Goal: Task Accomplishment & Management: Complete application form

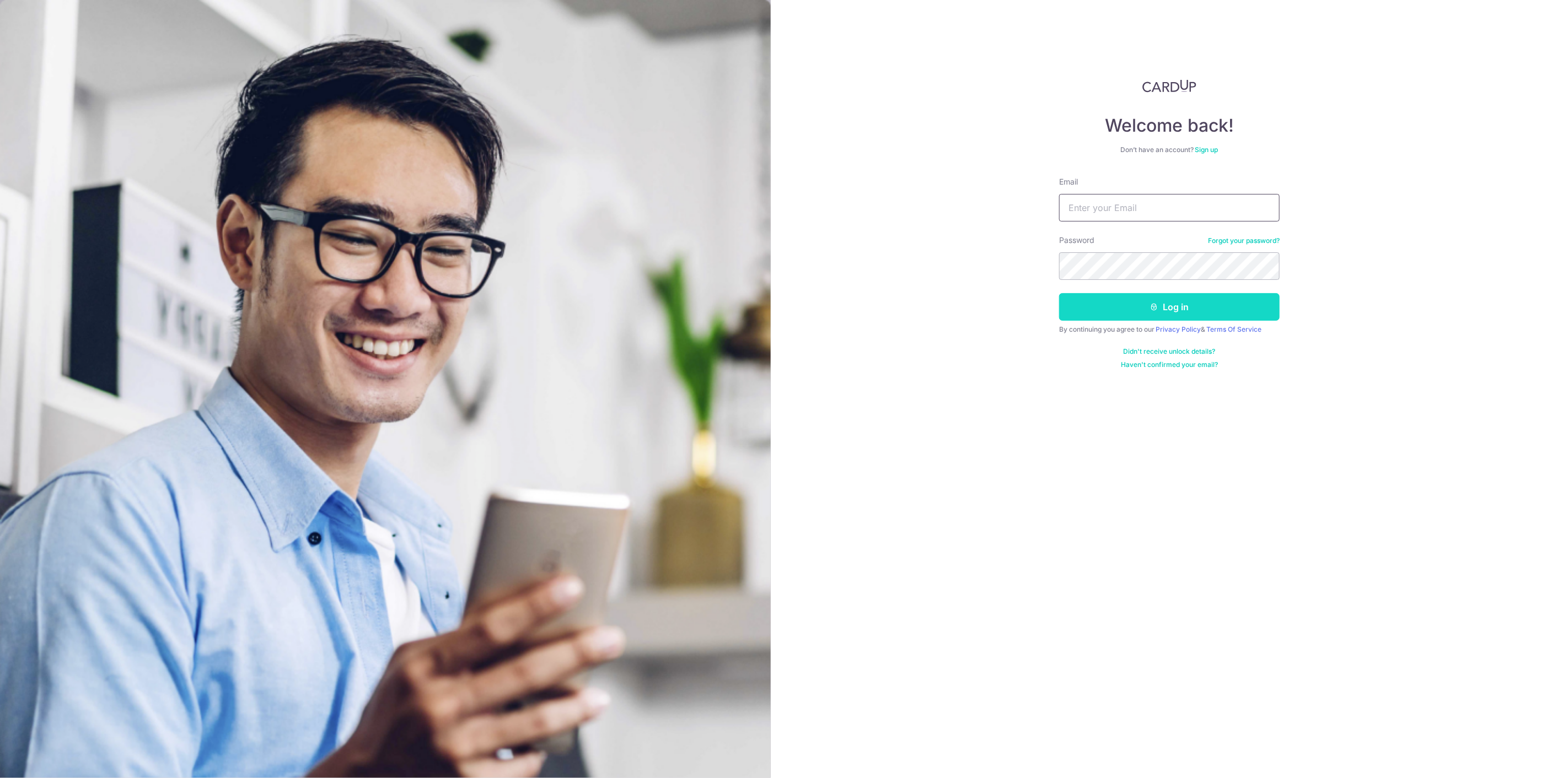
type input "joshua.lowjm@gmail.com"
click at [1109, 317] on button "Log in" at bounding box center [1170, 306] width 221 height 27
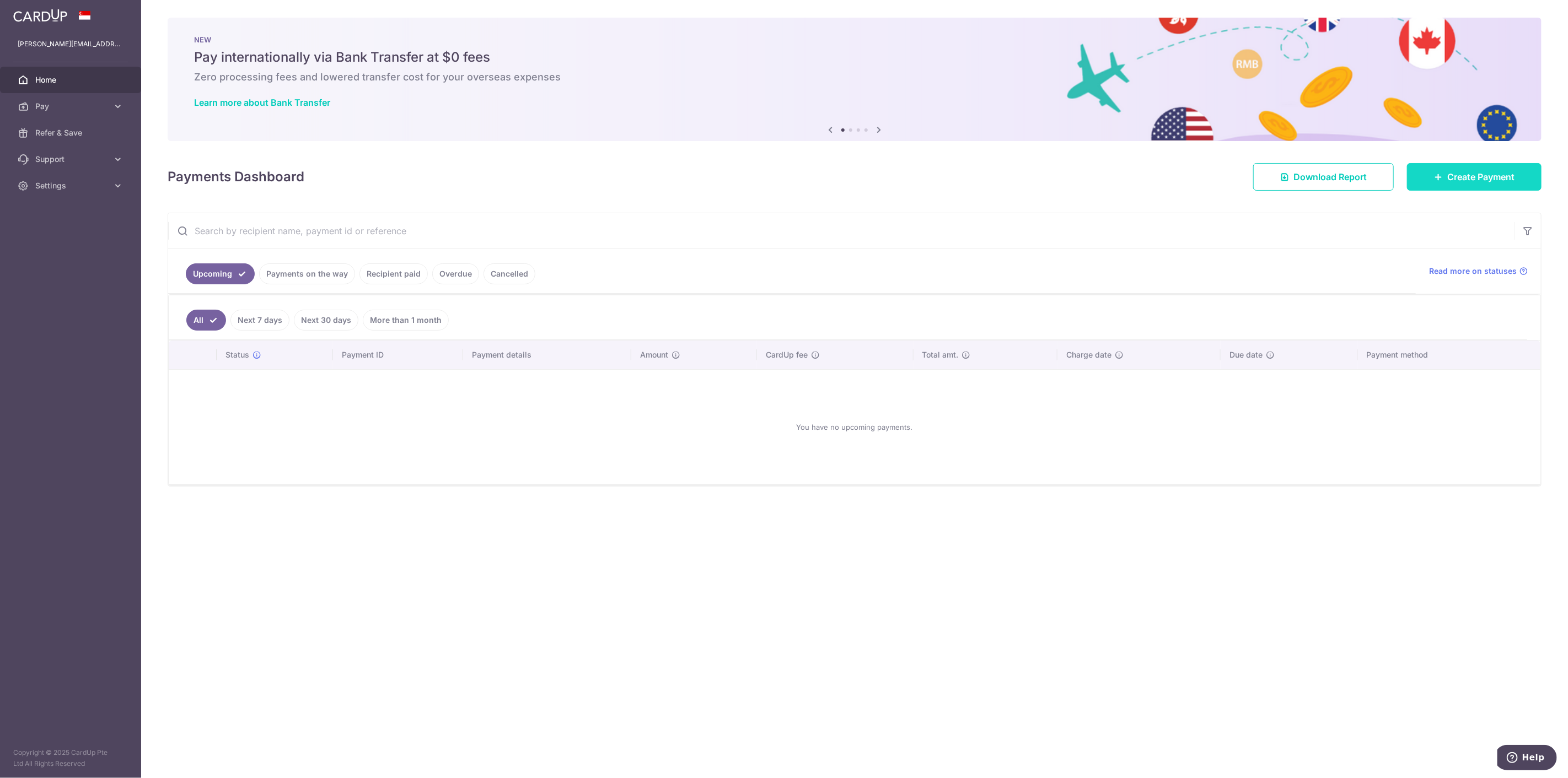
click at [1497, 181] on span "Create Payment" at bounding box center [1481, 176] width 68 height 13
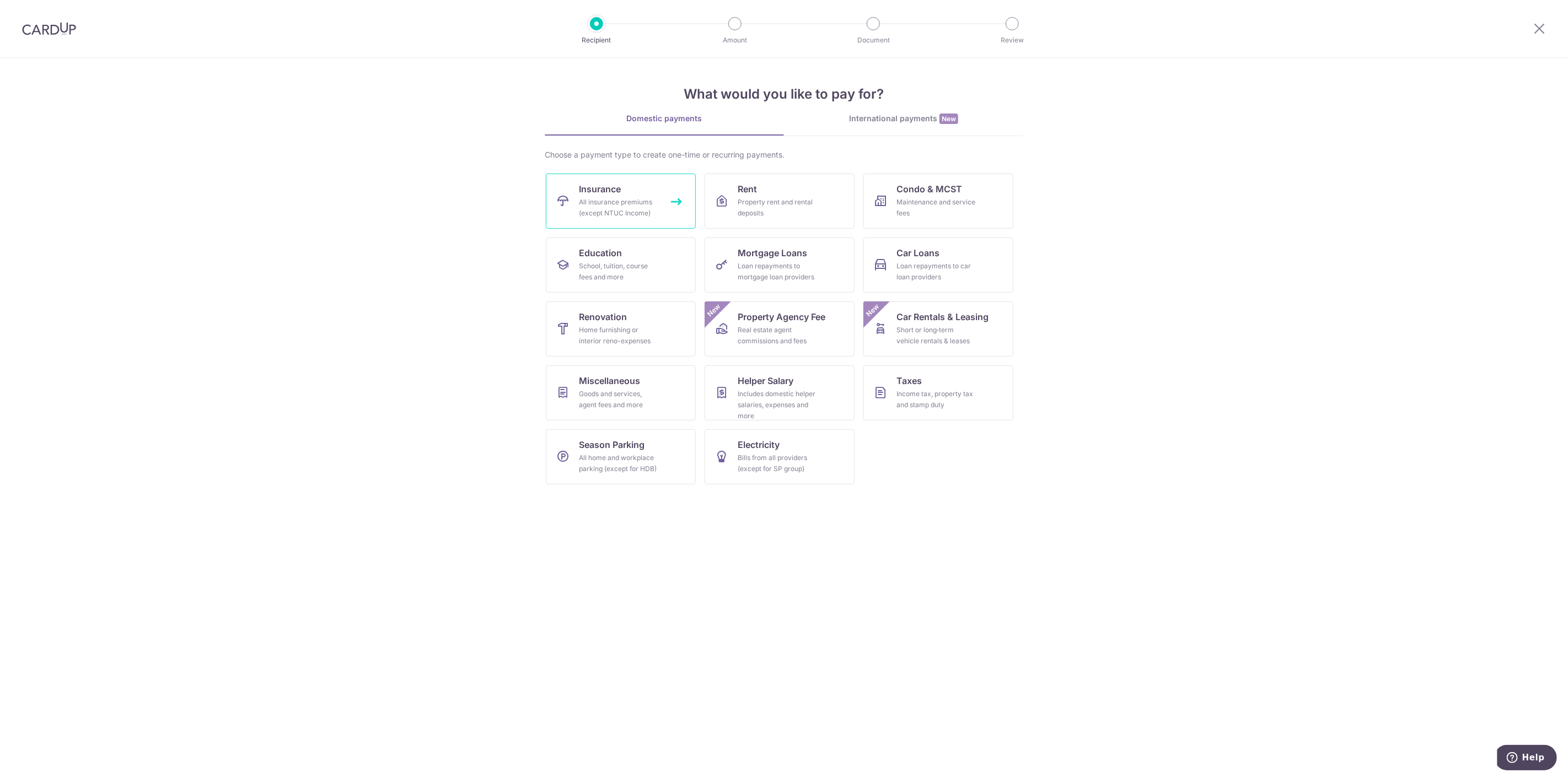
click at [641, 219] on link "Insurance All insurance premiums (except NTUC Income)" at bounding box center [620, 201] width 150 height 55
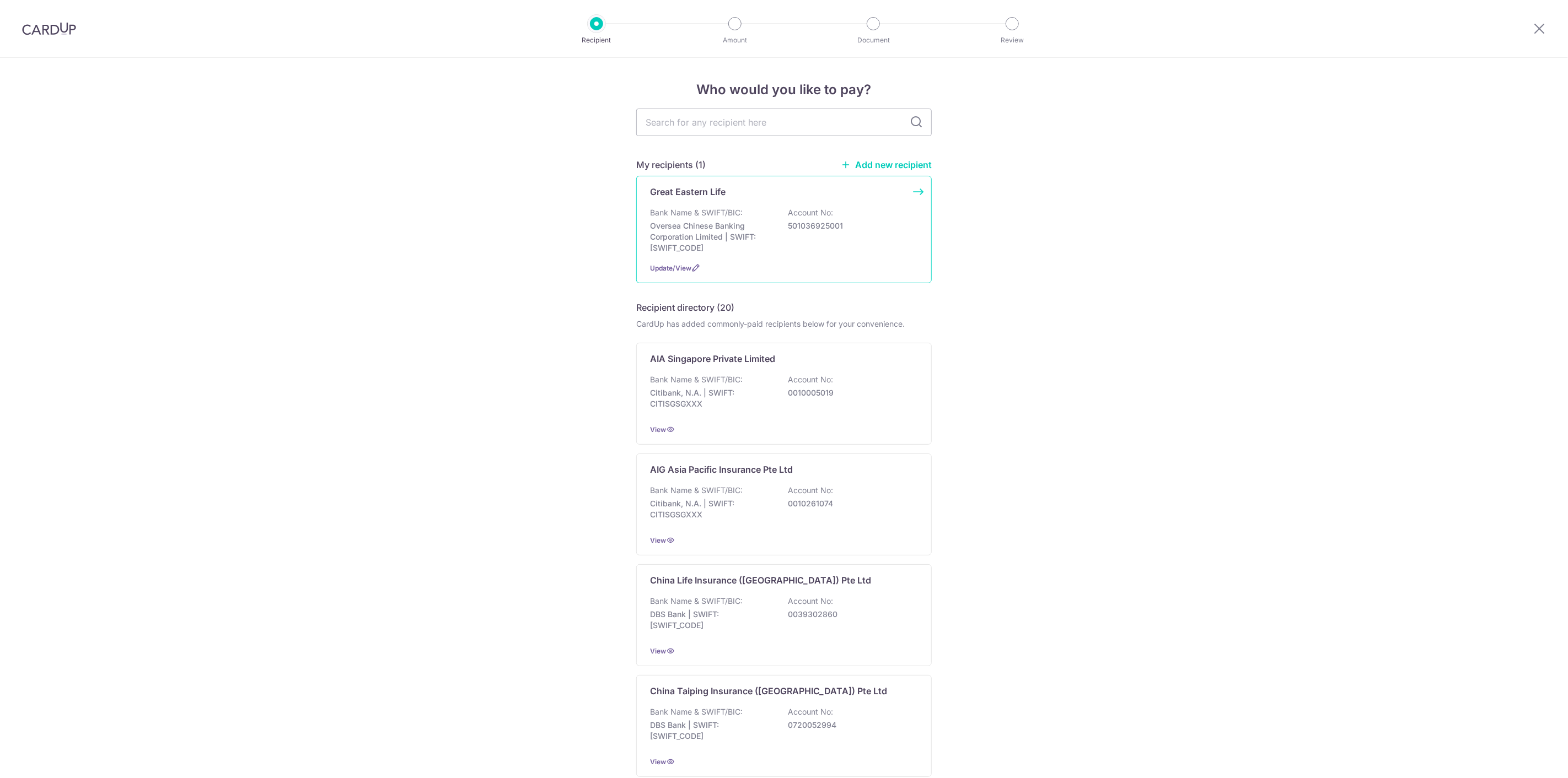
click at [705, 233] on p "Oversea Chinese Banking Corporation Limited | SWIFT: OCBCSGSGXXX" at bounding box center [712, 237] width 123 height 33
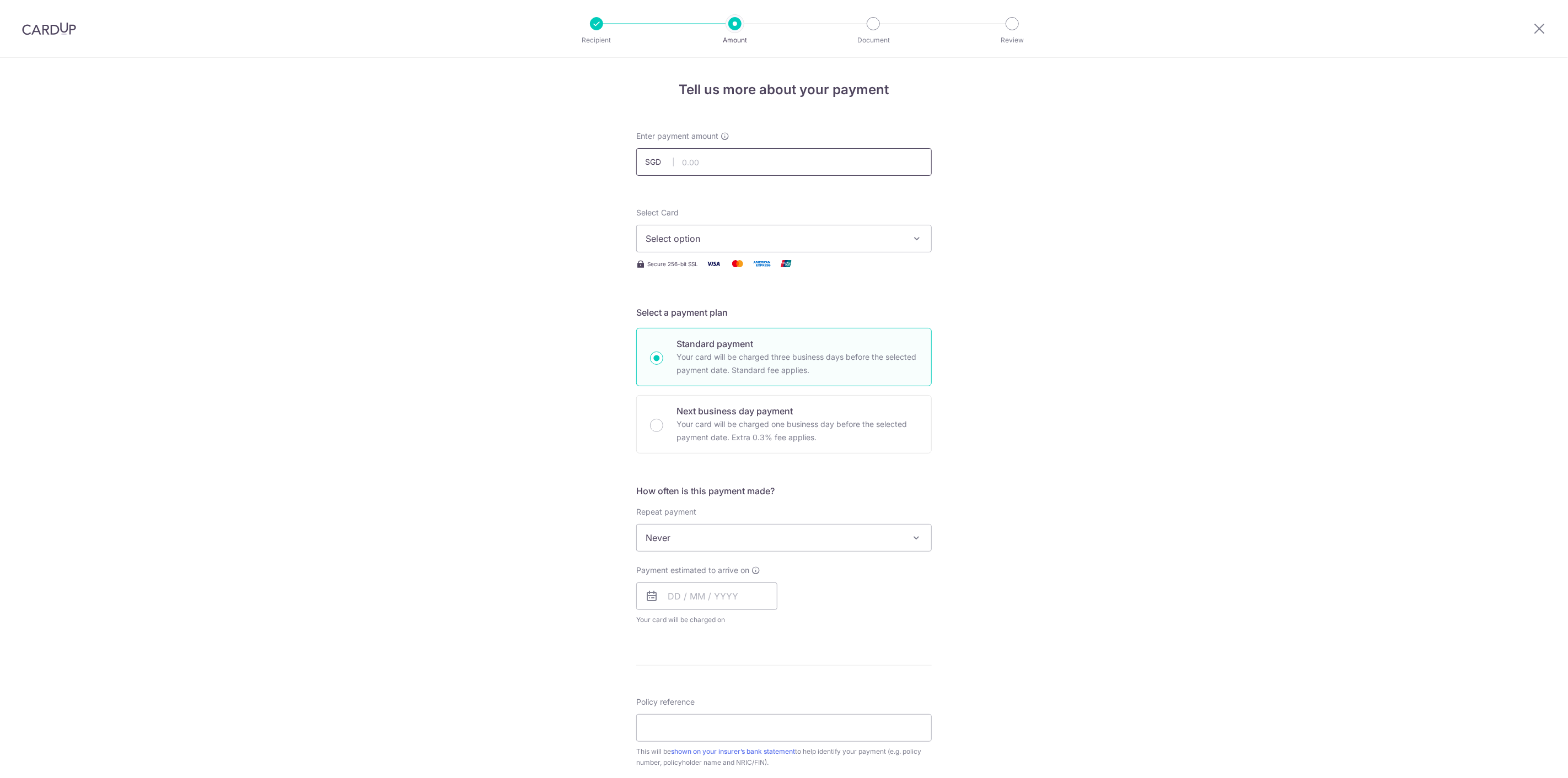
click at [762, 166] on input "text" at bounding box center [784, 162] width 295 height 27
type input "4,362.25"
click at [1303, 328] on div "Tell us more about your payment Enter payment amount SGD 4,362.25 4362.25 Selec…" at bounding box center [784, 556] width 1568 height 997
click at [852, 246] on button "Select option" at bounding box center [784, 239] width 295 height 27
drag, startPoint x: 794, startPoint y: 321, endPoint x: 814, endPoint y: 318, distance: 20.2
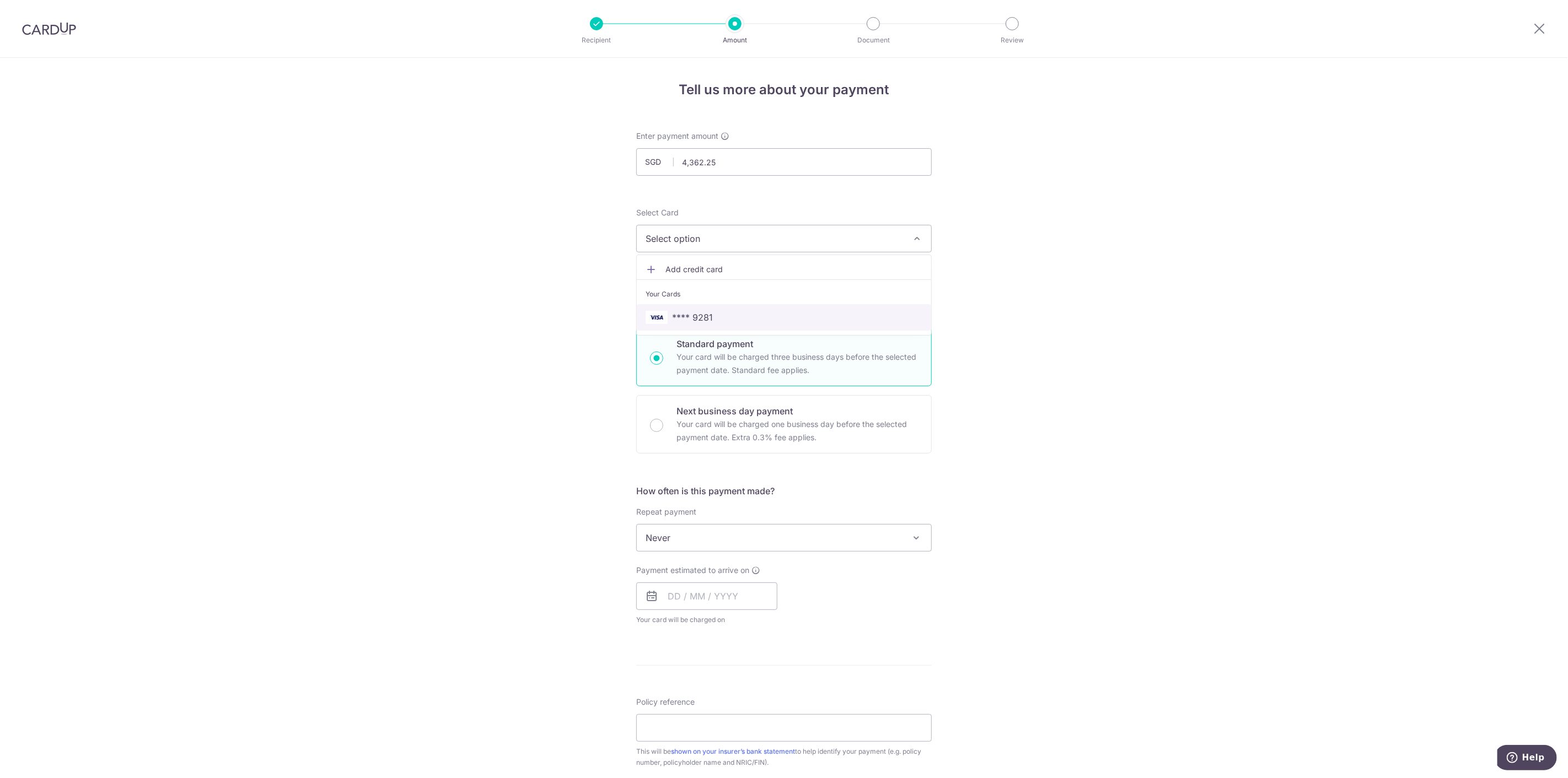
click at [794, 321] on span "**** 9281" at bounding box center [784, 317] width 277 height 13
click at [1070, 336] on div "Tell us more about your payment Enter payment amount SGD 4,362.25 4362.25 Selec…" at bounding box center [784, 556] width 1568 height 997
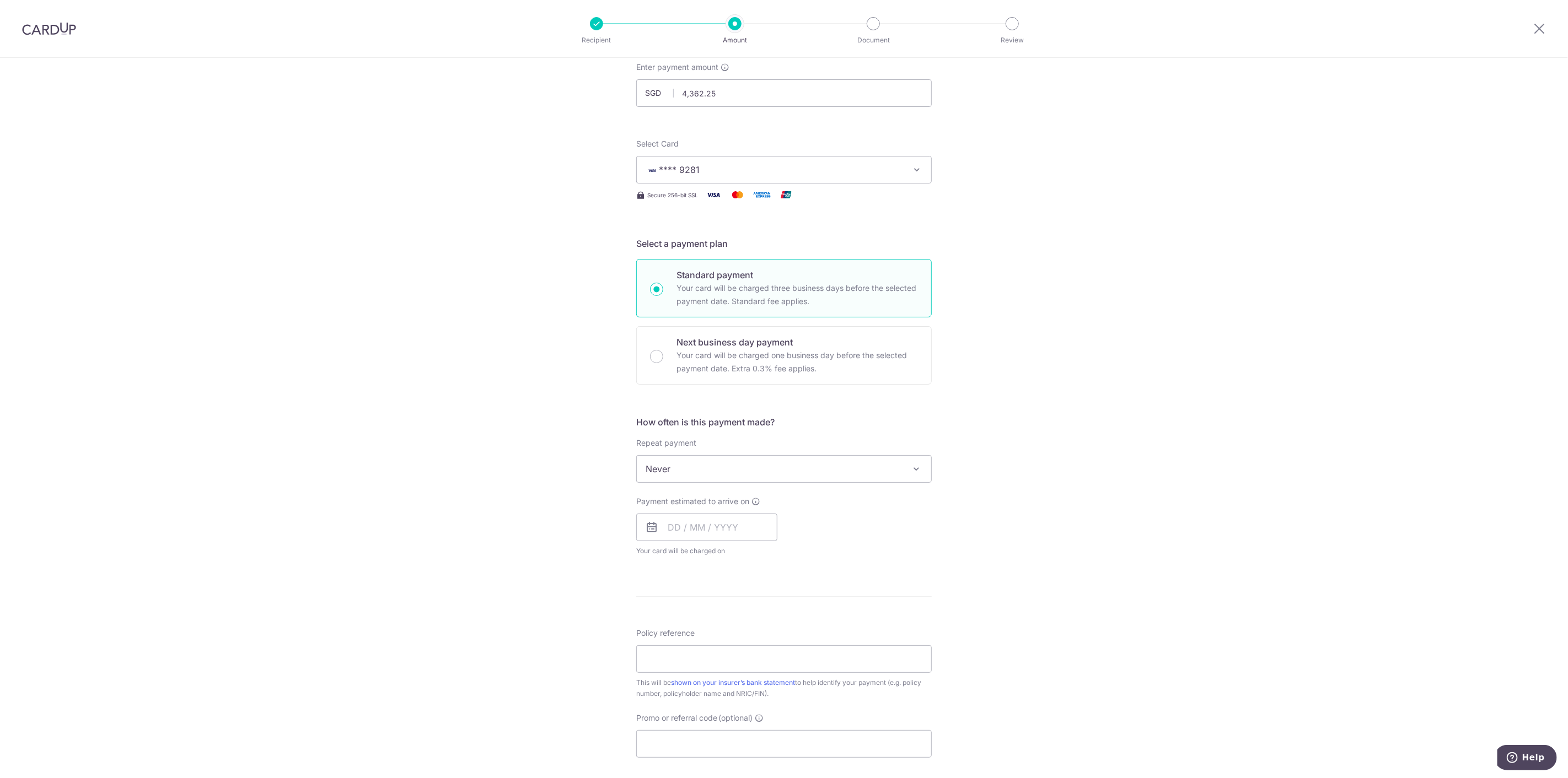
scroll to position [122, 0]
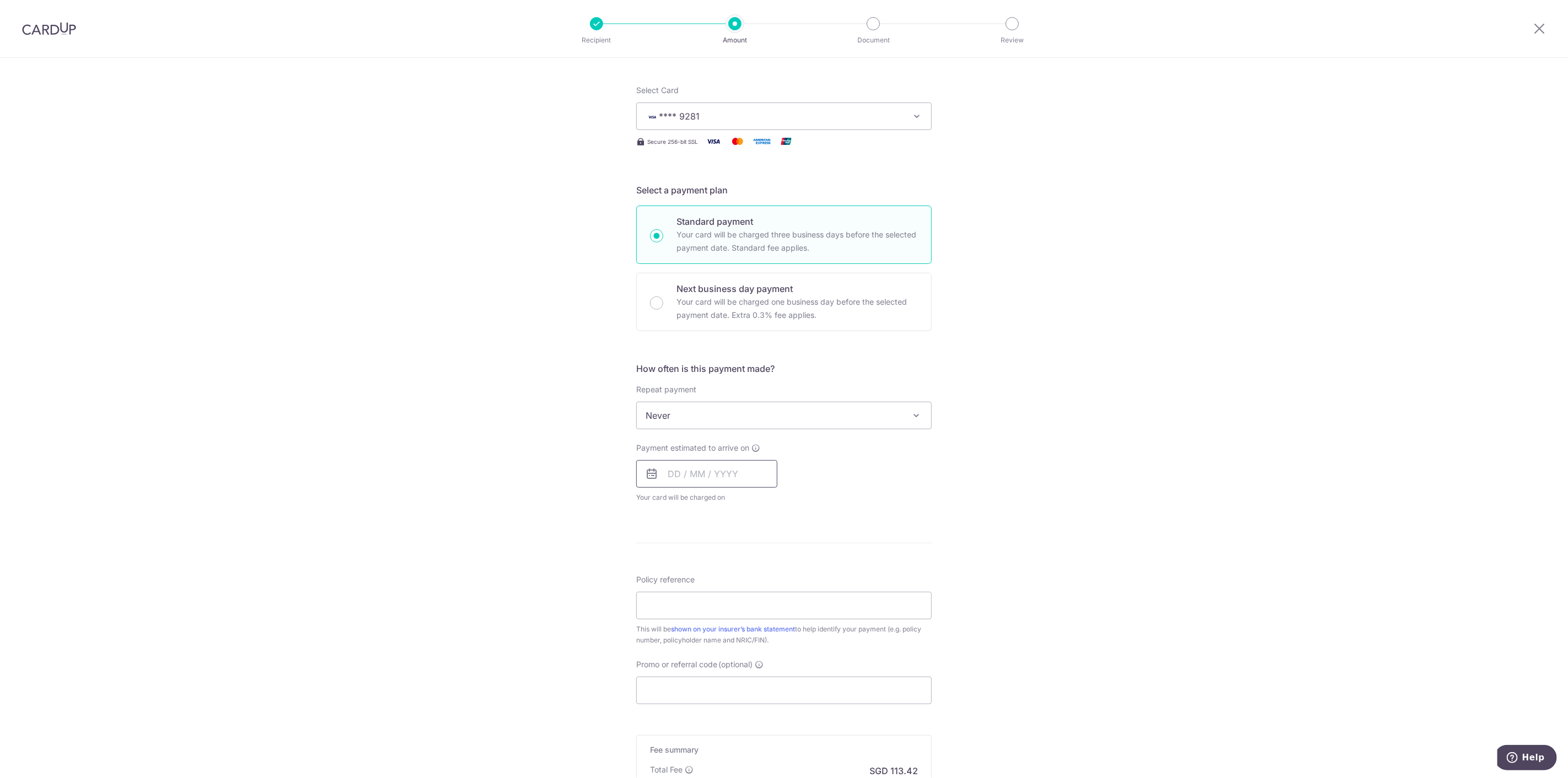
click at [730, 484] on input "text" at bounding box center [706, 474] width 141 height 27
click at [1112, 617] on div "Tell us more about your payment Enter payment amount SGD 4,362.25 4362.25 Selec…" at bounding box center [784, 434] width 1568 height 997
click at [710, 477] on input "text" at bounding box center [706, 474] width 141 height 27
click at [748, 558] on link "4" at bounding box center [747, 552] width 18 height 18
type input "[DATE]"
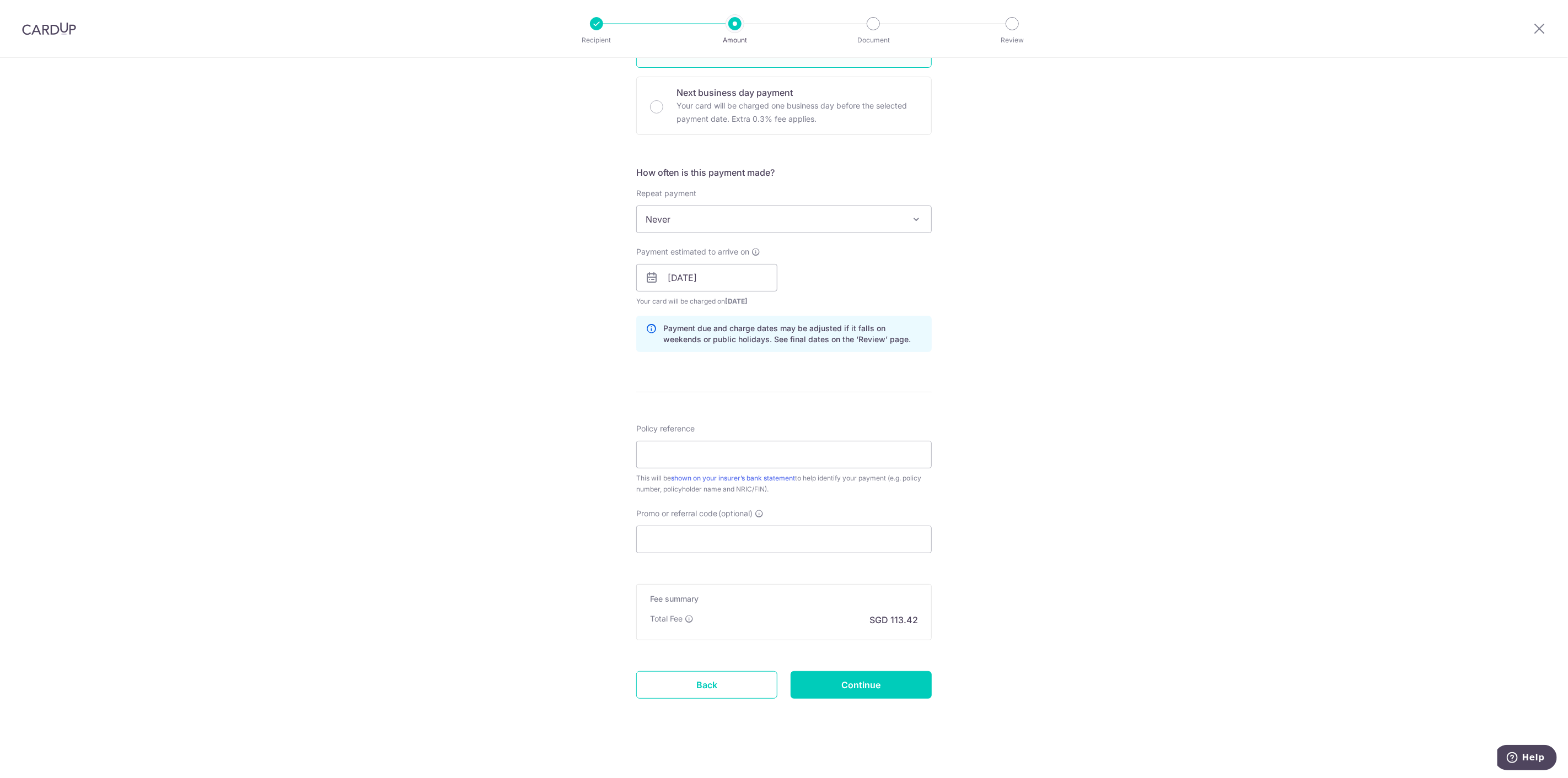
scroll to position [322, 0]
click at [755, 449] on input "Policy reference" at bounding box center [784, 451] width 295 height 27
type input "0204088783 - TAN JIALING"
click at [712, 538] on input "Promo or referral code (optional)" at bounding box center [784, 536] width 295 height 27
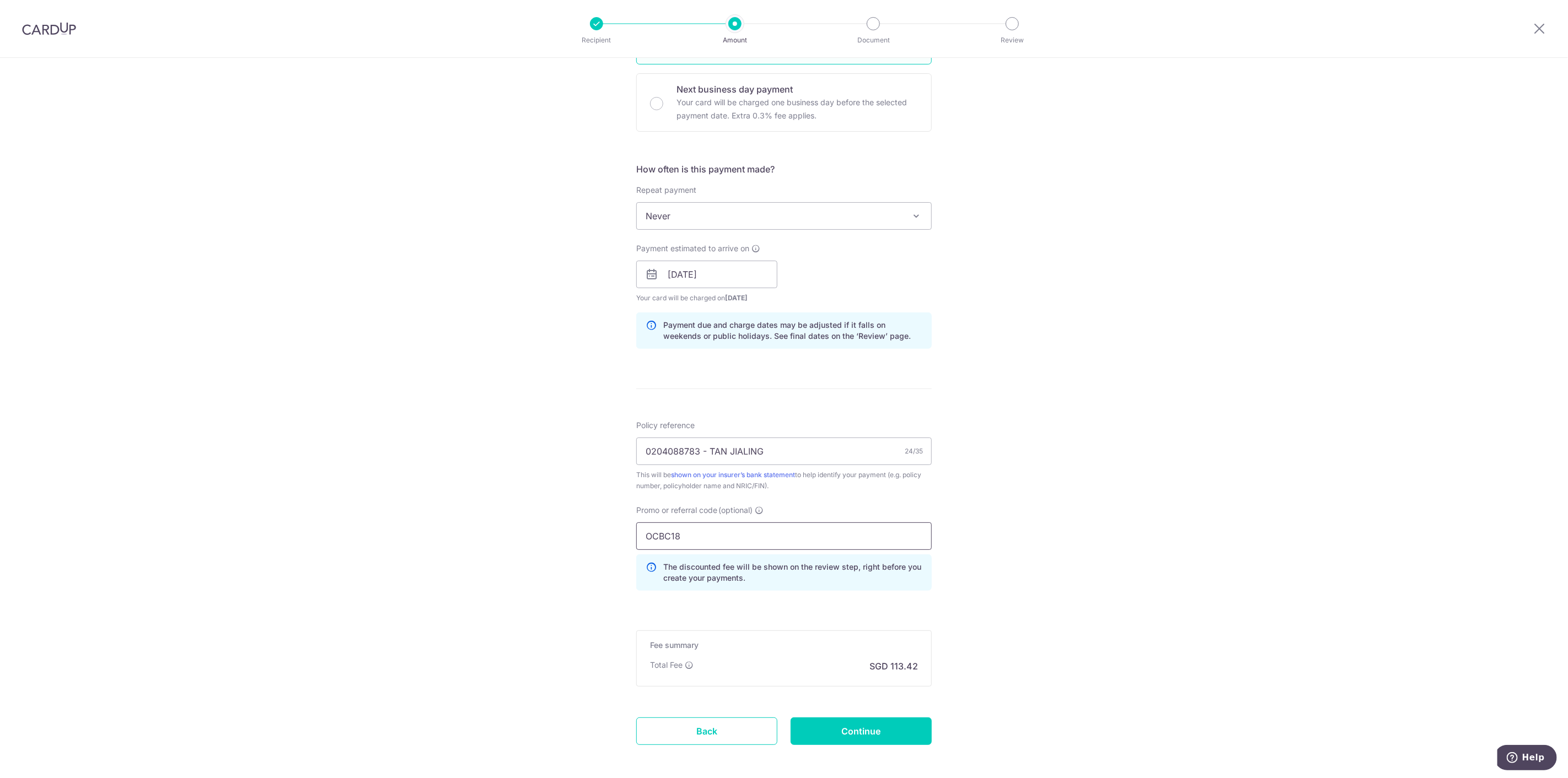
type input "OCBC18"
click at [455, 585] on div "Tell us more about your payment Enter payment amount SGD 4,362.25 4362.25 Selec…" at bounding box center [784, 282] width 1568 height 1091
click at [896, 746] on form "Enter payment amount SGD 4,362.25 4362.25 Select Card **** 9281 Add credit card…" at bounding box center [784, 293] width 295 height 967
click at [896, 745] on input "Continue" at bounding box center [861, 731] width 141 height 27
type input "Create Schedule"
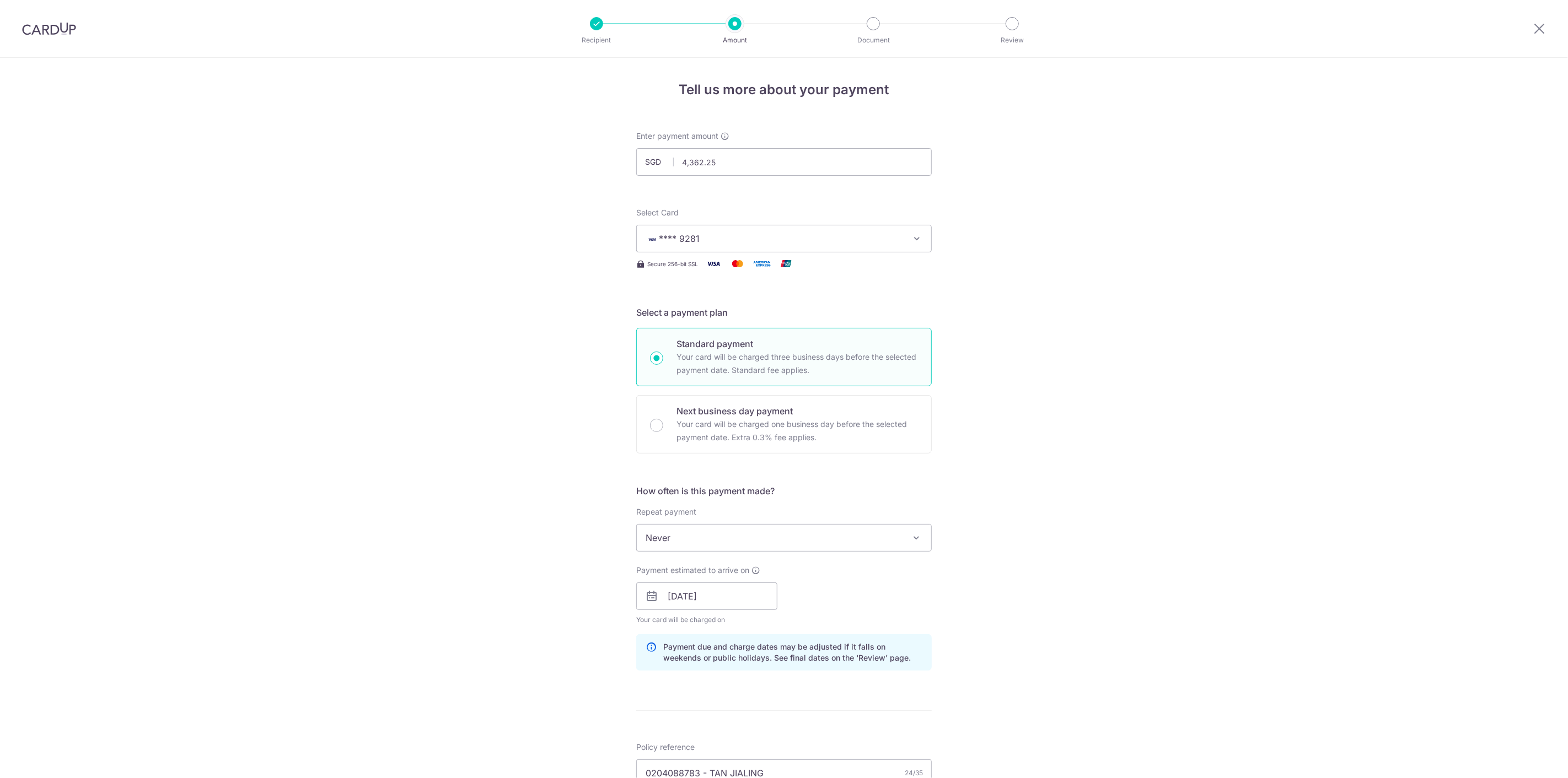
scroll to position [387, 0]
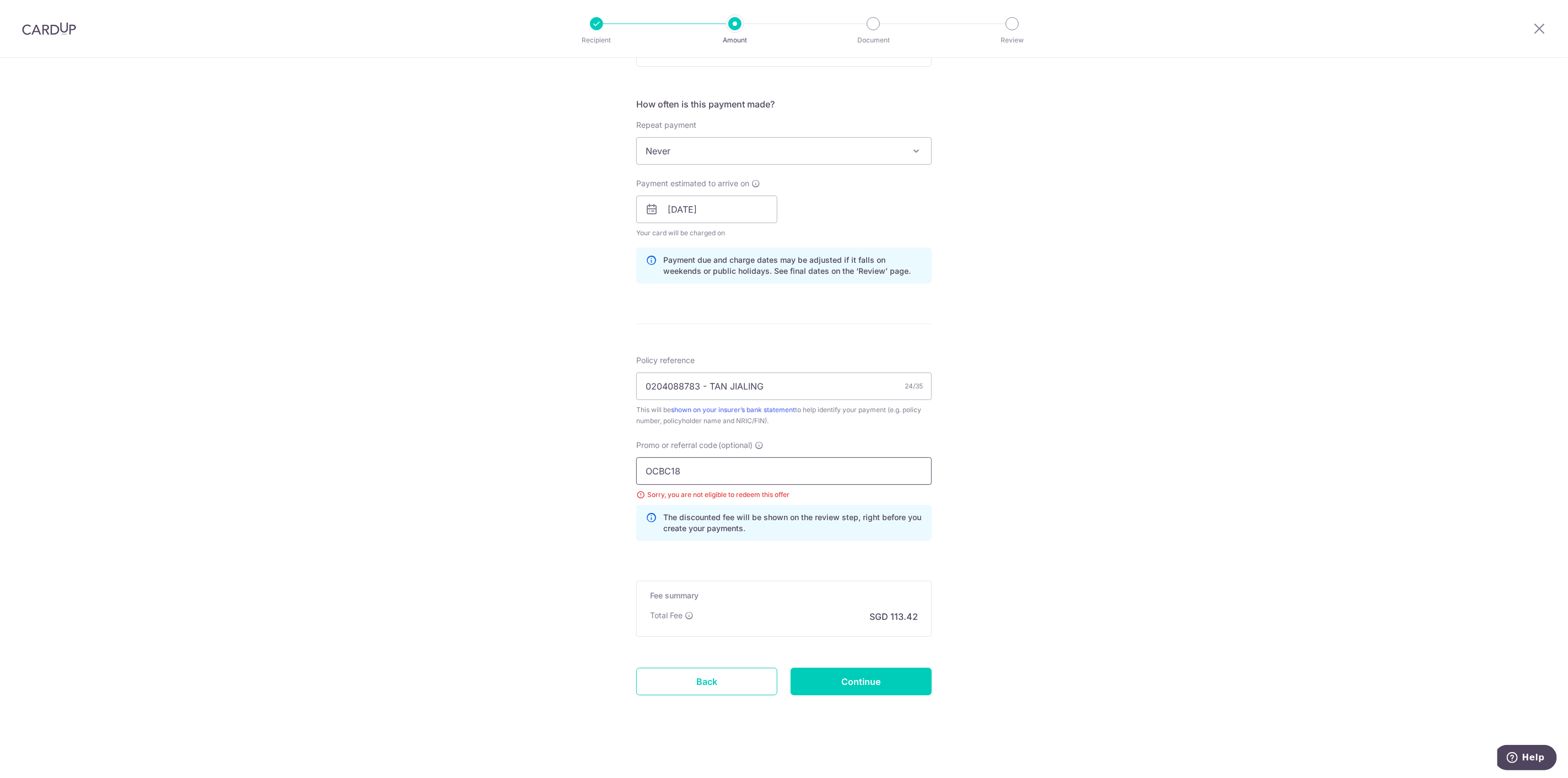
click at [770, 472] on input "OCBC18" at bounding box center [784, 471] width 295 height 27
type input "O"
type input "OCBC15"
click at [927, 687] on input "Continue" at bounding box center [861, 681] width 141 height 27
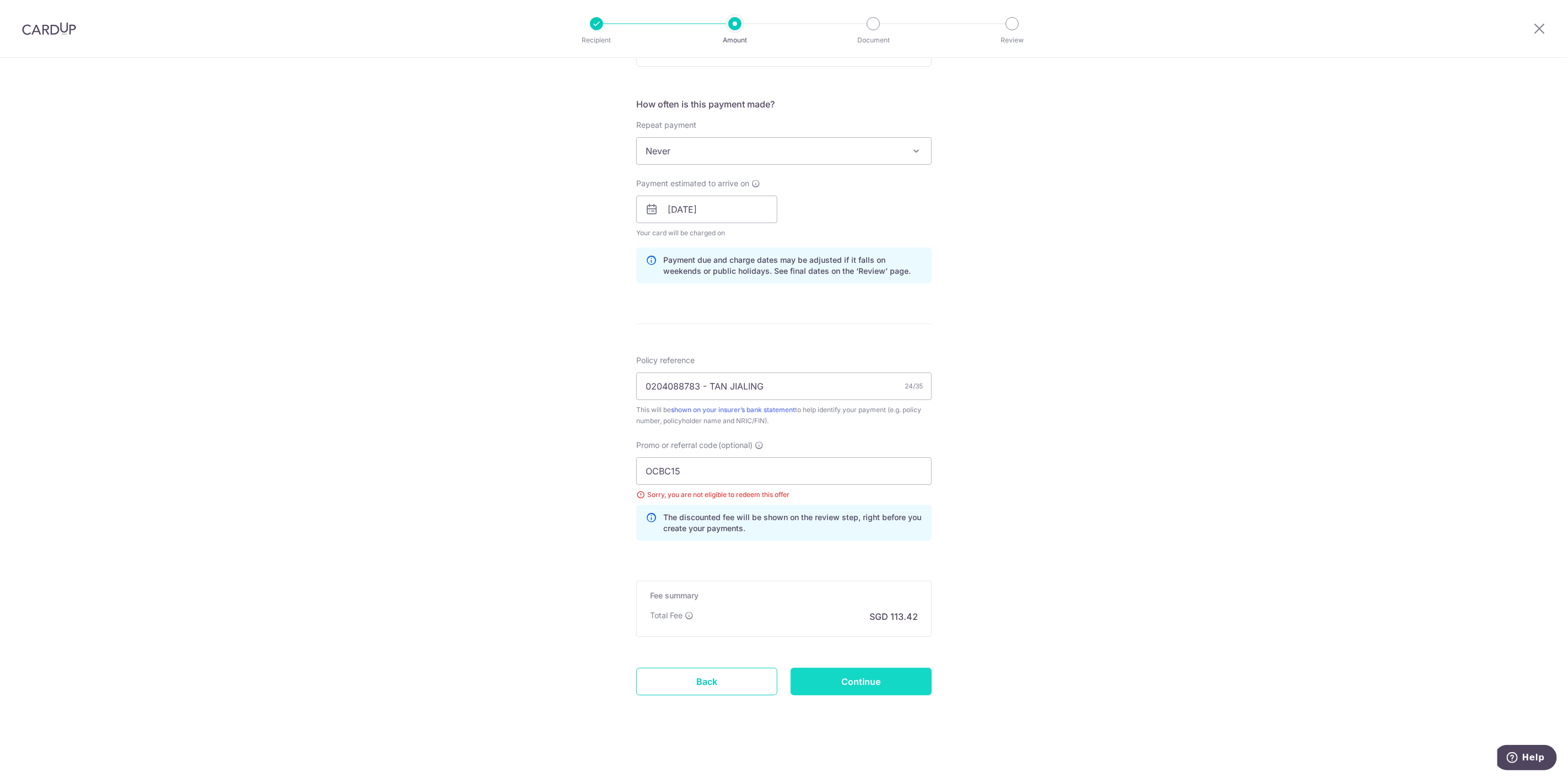
type input "Update Schedule"
click at [708, 470] on input "OCBC15" at bounding box center [784, 471] width 295 height 27
type input "OCBC195"
click at [432, 527] on div "Tell us more about your payment Enter payment amount SGD 4,362.25 4362.25 Selec…" at bounding box center [784, 224] width 1568 height 1107
click at [903, 692] on input "Continue" at bounding box center [861, 681] width 141 height 27
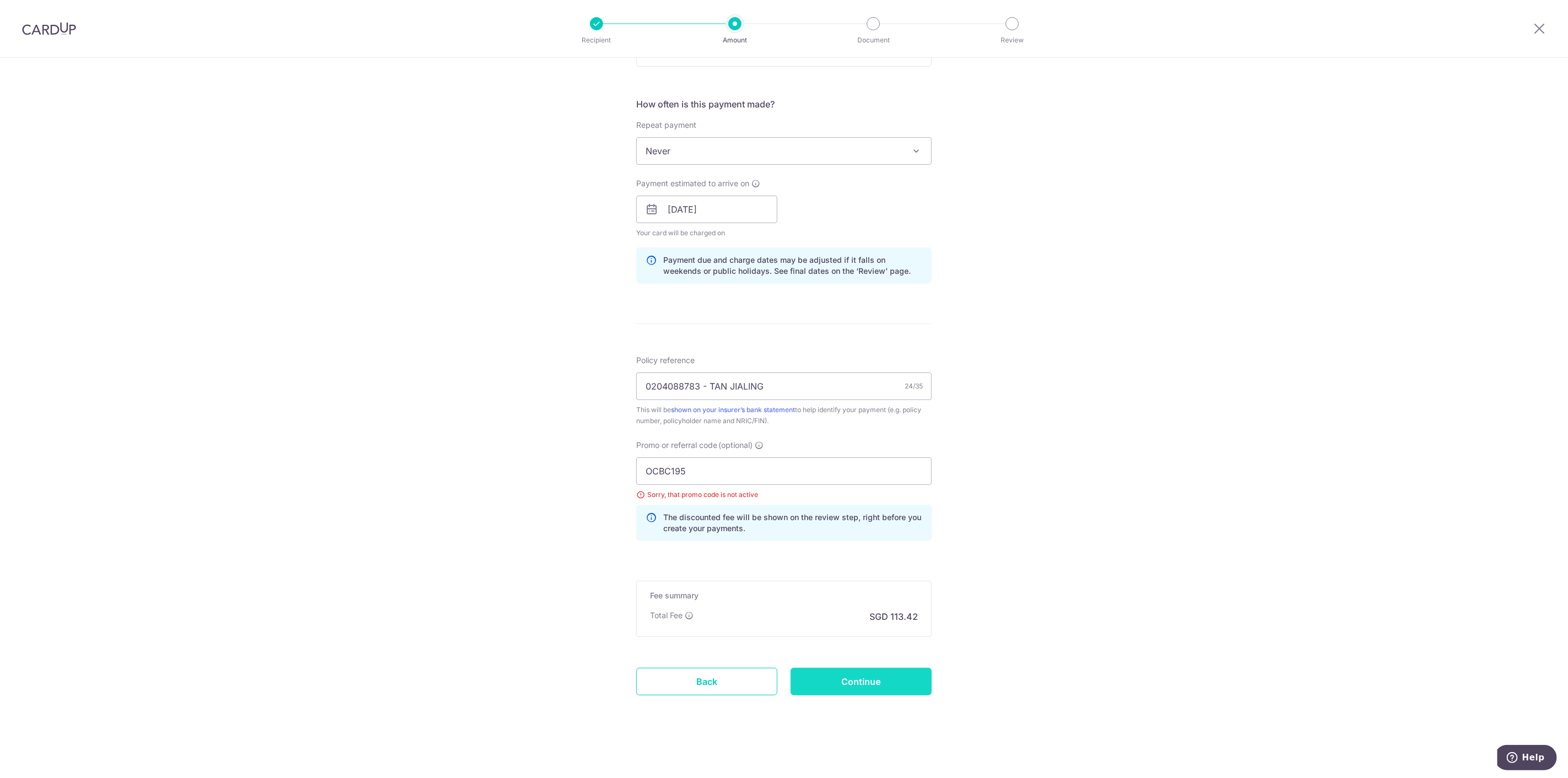
type input "Update Schedule"
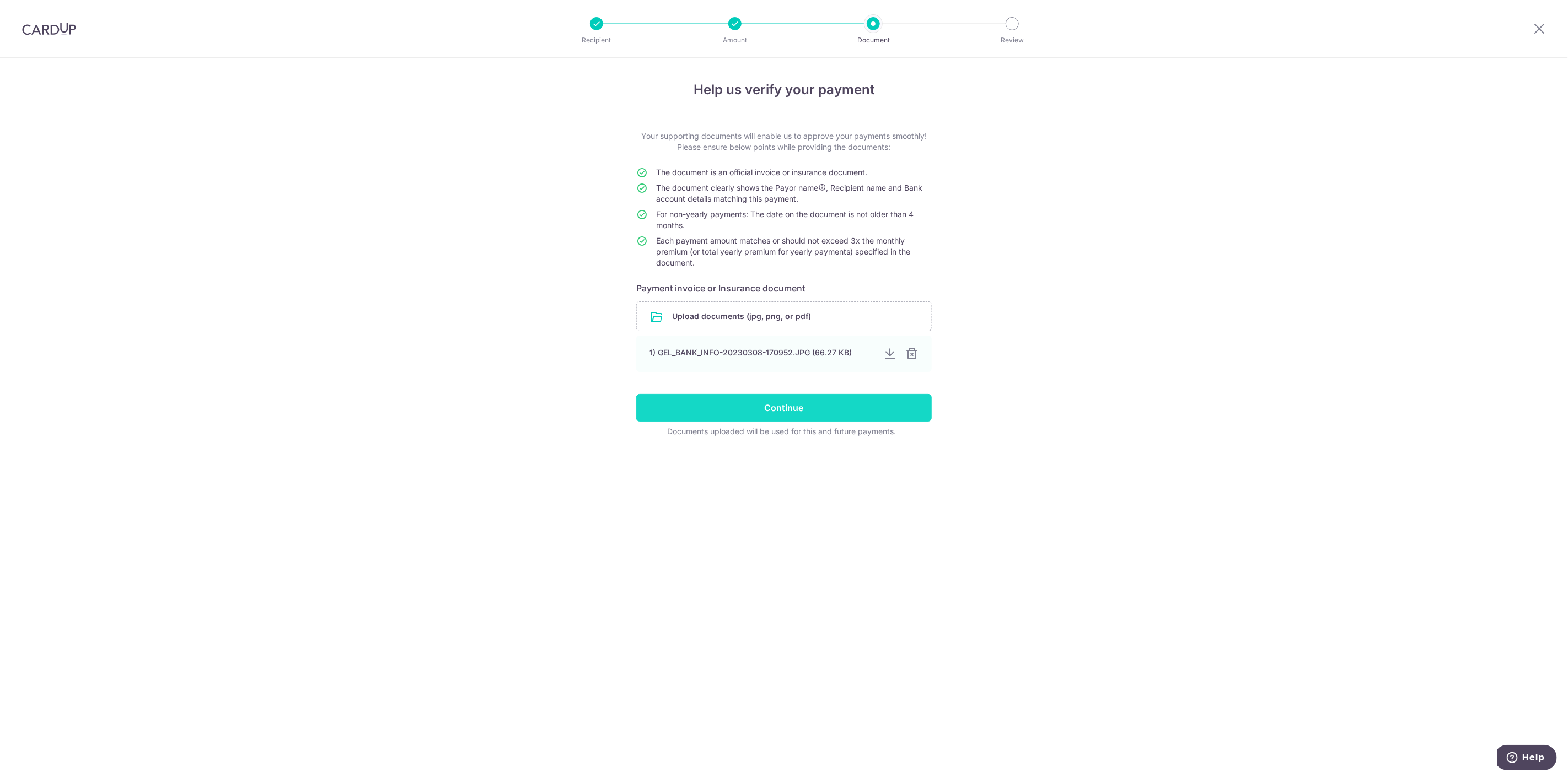
click at [801, 410] on input "Continue" at bounding box center [784, 407] width 295 height 27
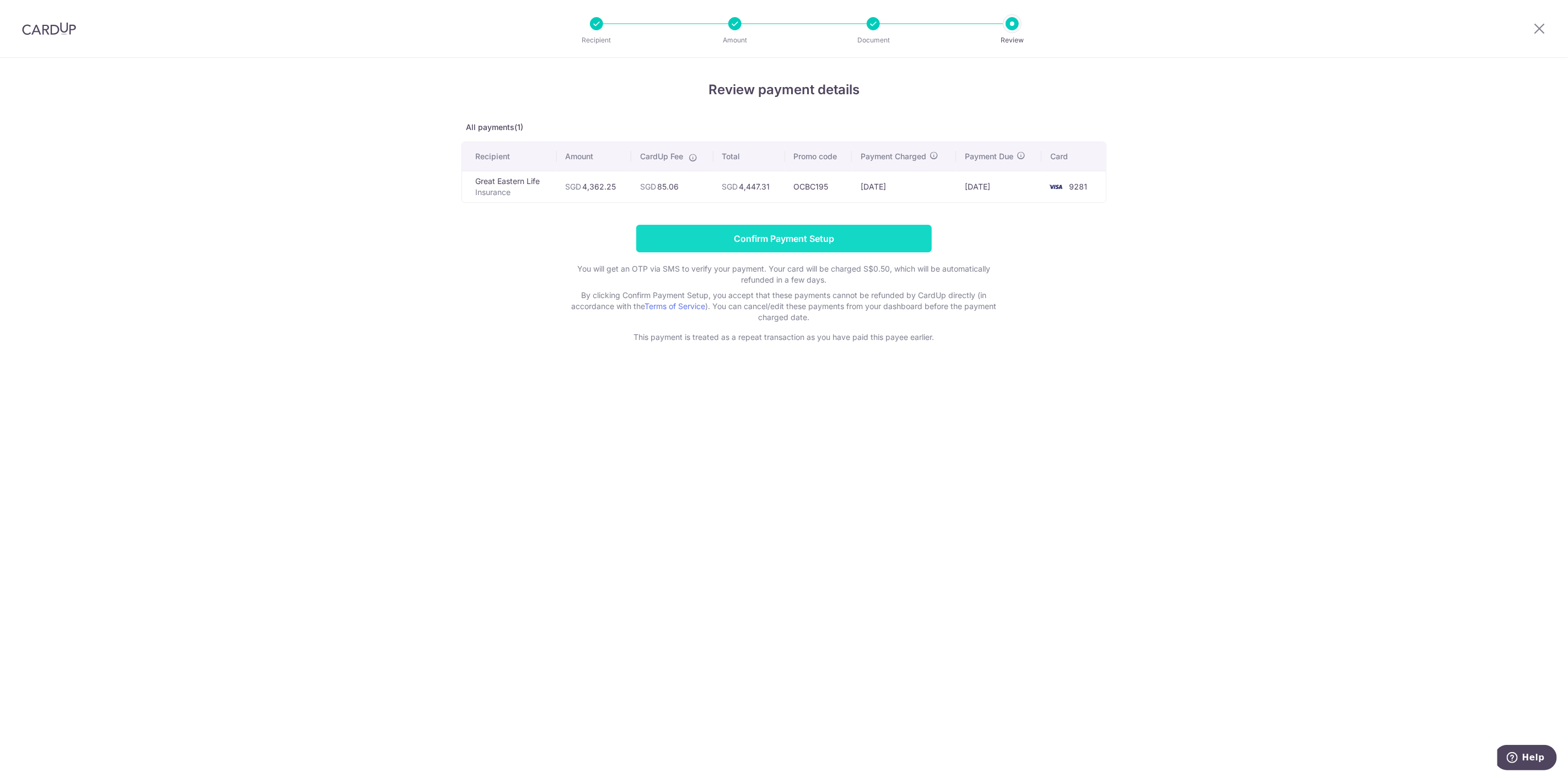
click at [854, 237] on input "Confirm Payment Setup" at bounding box center [784, 239] width 295 height 27
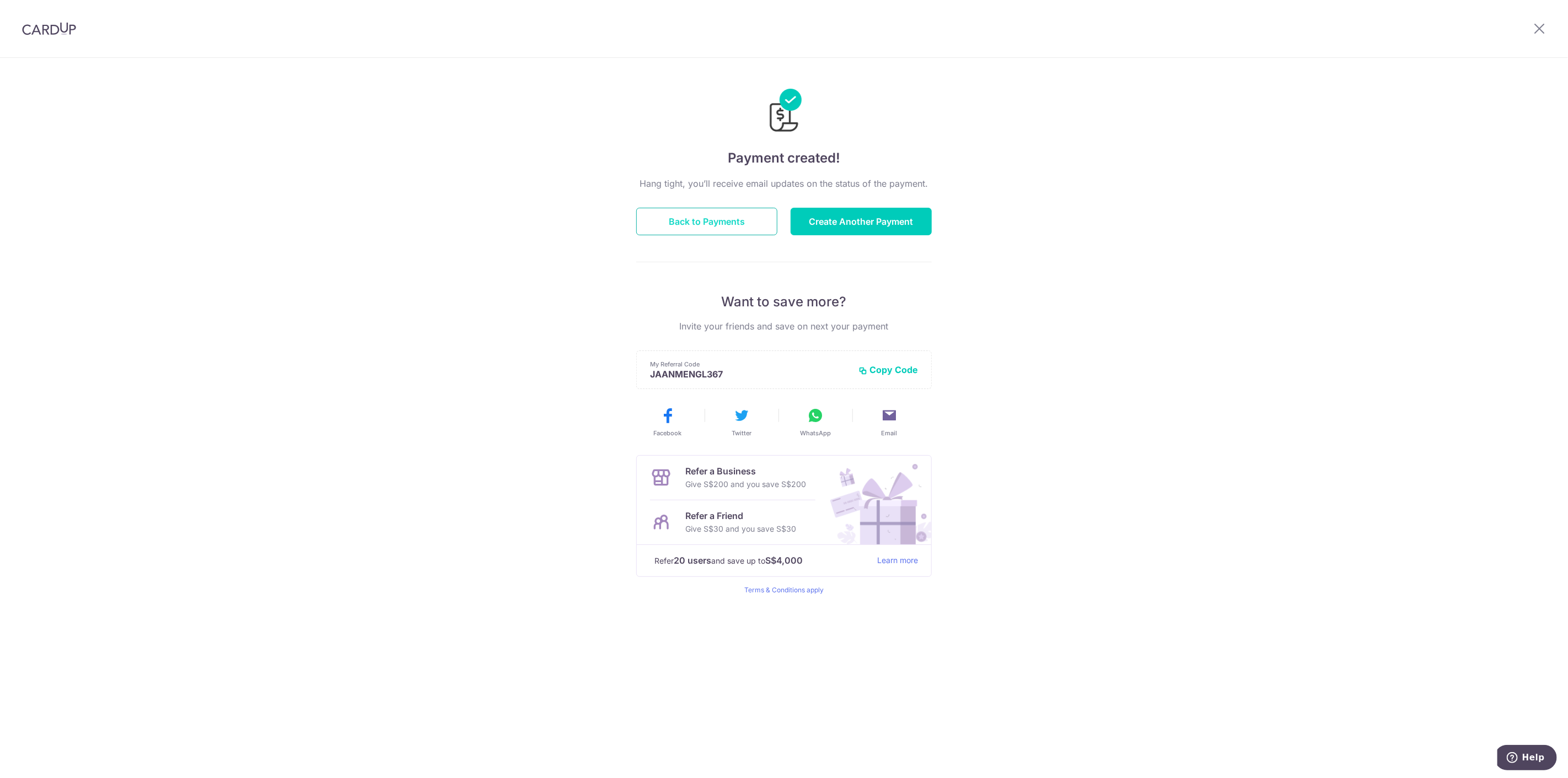
click at [718, 223] on button "Back to Payments" at bounding box center [706, 222] width 141 height 27
